Goal: Communication & Community: Answer question/provide support

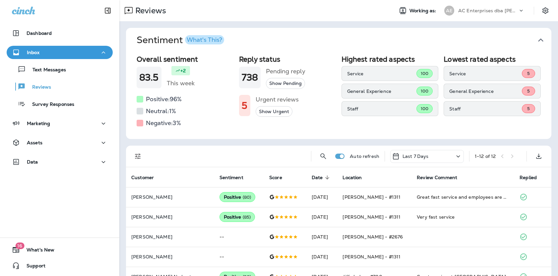
click at [474, 10] on p "AC Enterprises dba [PERSON_NAME]" at bounding box center [488, 10] width 60 height 5
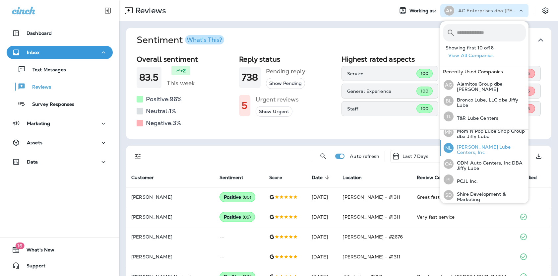
scroll to position [163, 0]
click at [490, 145] on div "[PERSON_NAME] Lube Centers, Inc" at bounding box center [484, 148] width 87 height 16
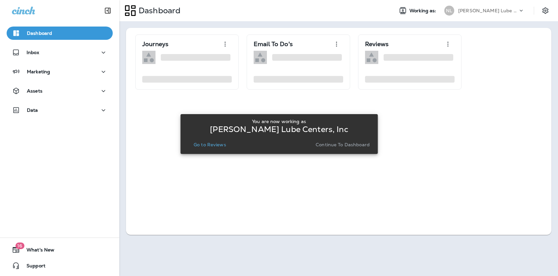
click at [213, 146] on p "Go to Reviews" at bounding box center [210, 144] width 32 height 5
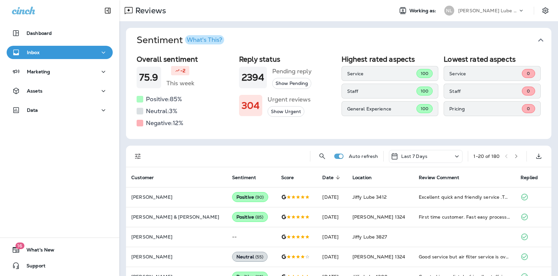
click at [488, 6] on div "[PERSON_NAME] Lube Centers, Inc" at bounding box center [488, 11] width 60 height 10
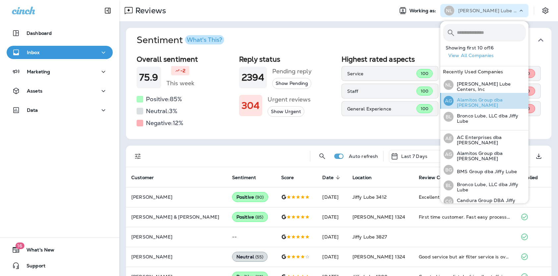
click at [487, 104] on div "AG Alamitos Group dba Jiffy Lube" at bounding box center [484, 101] width 87 height 16
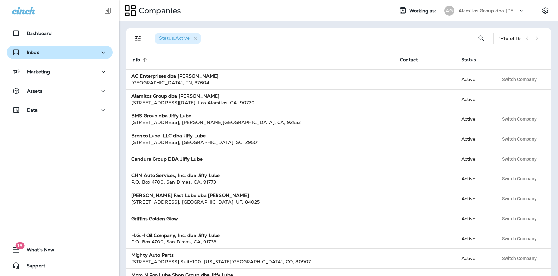
click at [42, 50] on div "Inbox" at bounding box center [59, 52] width 95 height 8
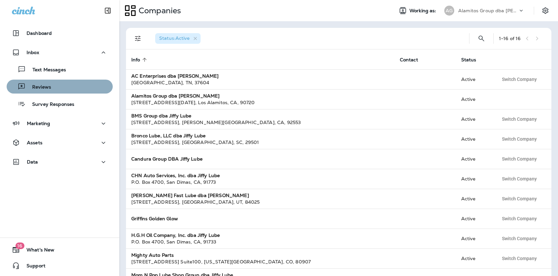
click at [45, 87] on p "Reviews" at bounding box center [39, 87] width 26 height 6
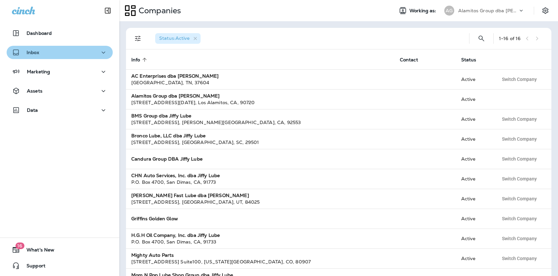
click at [40, 49] on div "Inbox" at bounding box center [59, 52] width 95 height 8
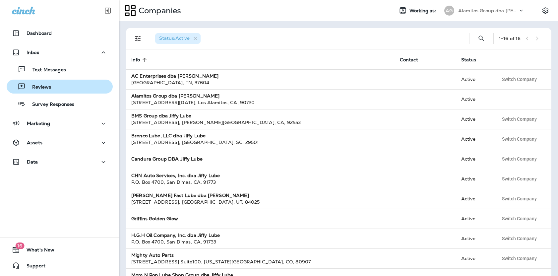
click at [40, 88] on p "Reviews" at bounding box center [39, 87] width 26 height 6
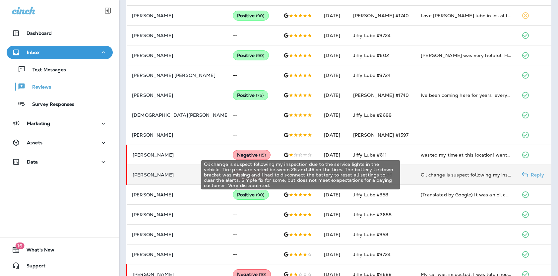
click at [456, 177] on div "Oil change is suspect following my inspection due to the service lights in the …" at bounding box center [465, 174] width 90 height 7
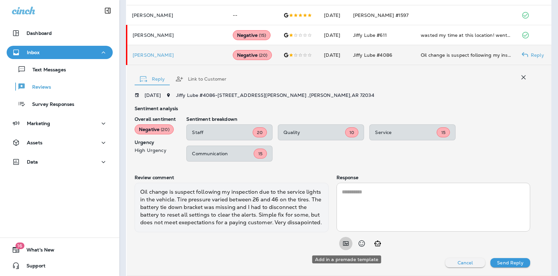
click at [342, 244] on icon "Add in a premade template" at bounding box center [346, 243] width 8 height 8
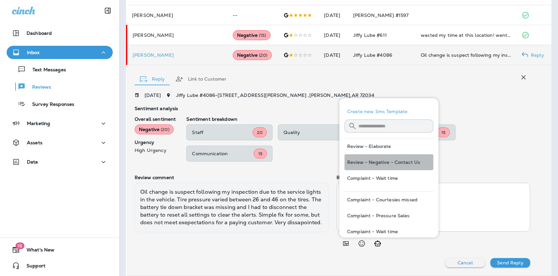
click at [389, 158] on button "Review - Negative - Contact Us" at bounding box center [388, 162] width 89 height 16
type textarea "**********"
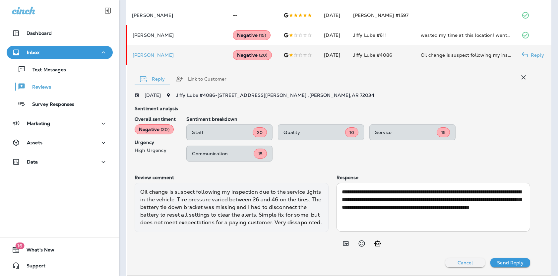
click at [516, 265] on p "Send Reply" at bounding box center [510, 262] width 26 height 5
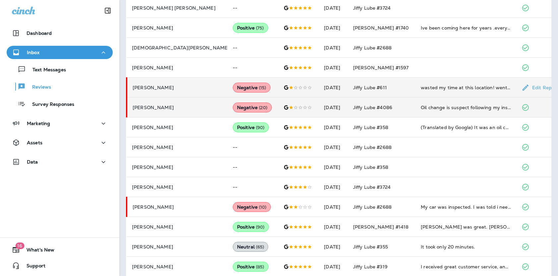
click at [428, 81] on td "wasted my time at this location! went in today for an oil change, was told to w…" at bounding box center [465, 88] width 101 height 20
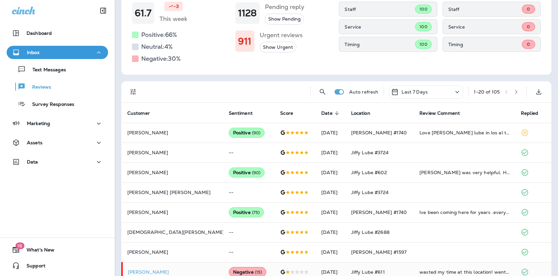
scroll to position [0, 0]
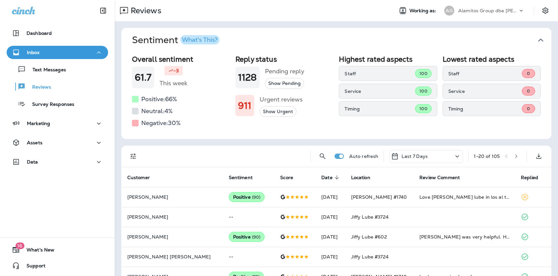
click at [478, 7] on div "Alamitos Group dba [PERSON_NAME]" at bounding box center [488, 11] width 60 height 10
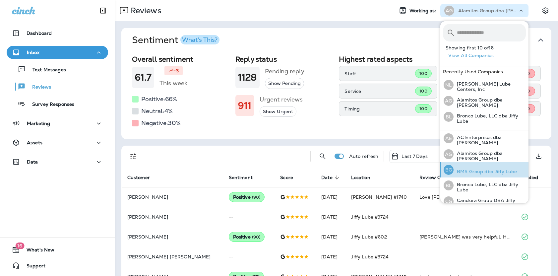
click at [489, 173] on div "BG BMS Group dba Jiffy Lube" at bounding box center [480, 169] width 79 height 15
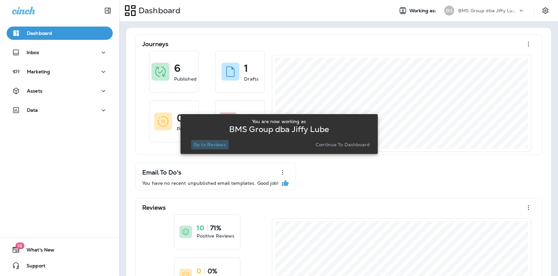
click at [203, 144] on p "Go to Reviews" at bounding box center [210, 144] width 32 height 5
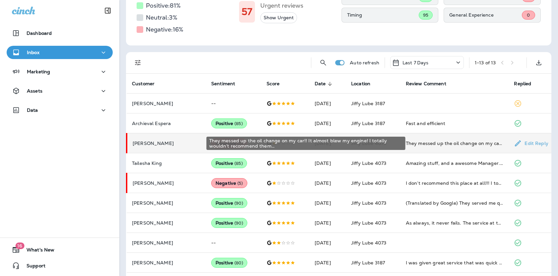
click at [435, 144] on div "They messed up the oil change on my car!! It almost blew my engine! I totally w…" at bounding box center [455, 143] width 98 height 7
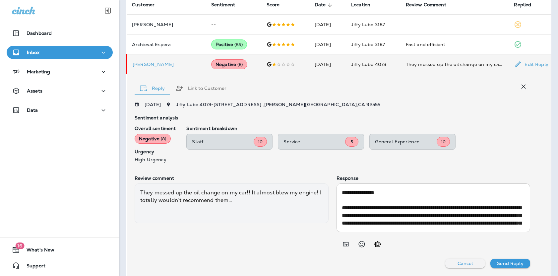
click at [466, 262] on p "Cancel" at bounding box center [465, 262] width 16 height 5
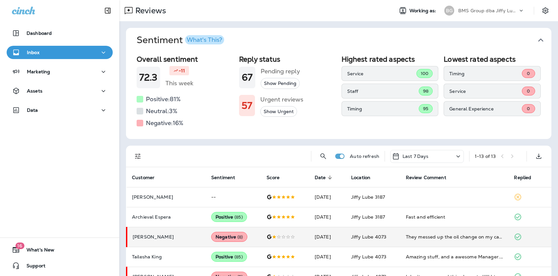
click at [499, 8] on p "BMS Group dba Jiffy Lube" at bounding box center [488, 10] width 60 height 5
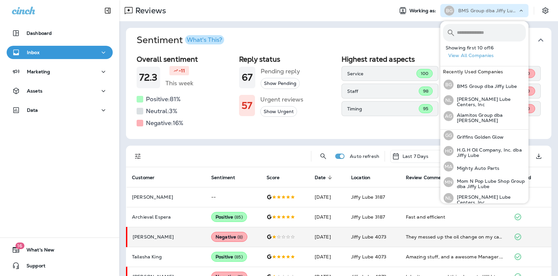
scroll to position [117, 0]
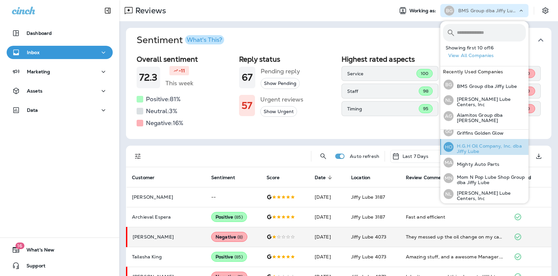
click at [484, 143] on p "H.G.H Oil Company, Inc. dba Jiffy Lube" at bounding box center [489, 148] width 72 height 11
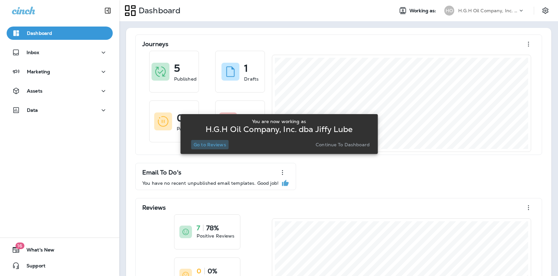
click at [219, 147] on p "Go to Reviews" at bounding box center [210, 144] width 32 height 5
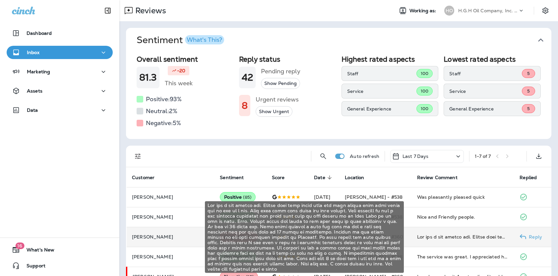
click at [444, 236] on div "Not was i was hoping for. Online said they could also fix tail lights once they…" at bounding box center [463, 236] width 92 height 7
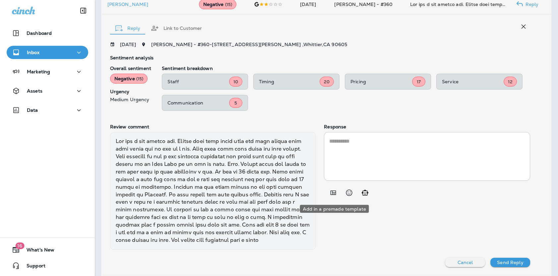
click at [333, 195] on icon "Add in a premade template" at bounding box center [333, 193] width 8 height 8
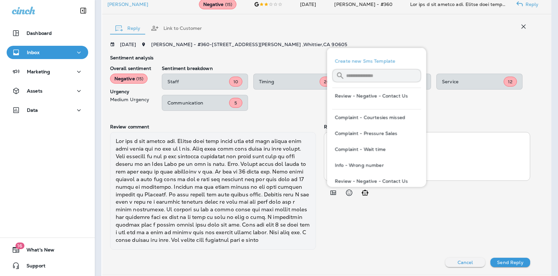
click at [395, 94] on button "Review - Negative - Contact Us" at bounding box center [376, 96] width 89 height 16
type textarea "**********"
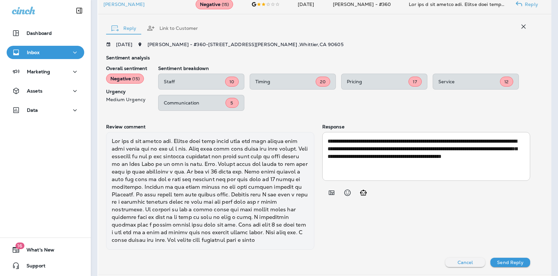
click at [512, 261] on p "Send Reply" at bounding box center [510, 261] width 26 height 5
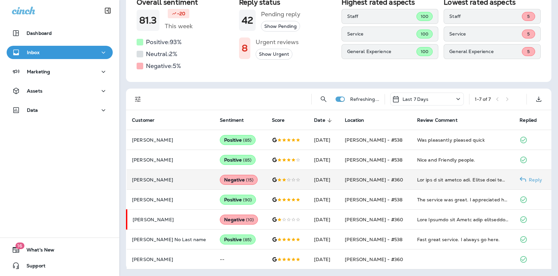
scroll to position [57, 0]
